Goal: Task Accomplishment & Management: Manage account settings

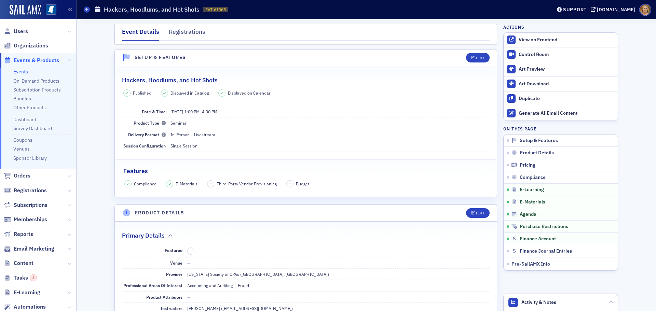
scroll to position [958, 0]
